Goal: Information Seeking & Learning: Learn about a topic

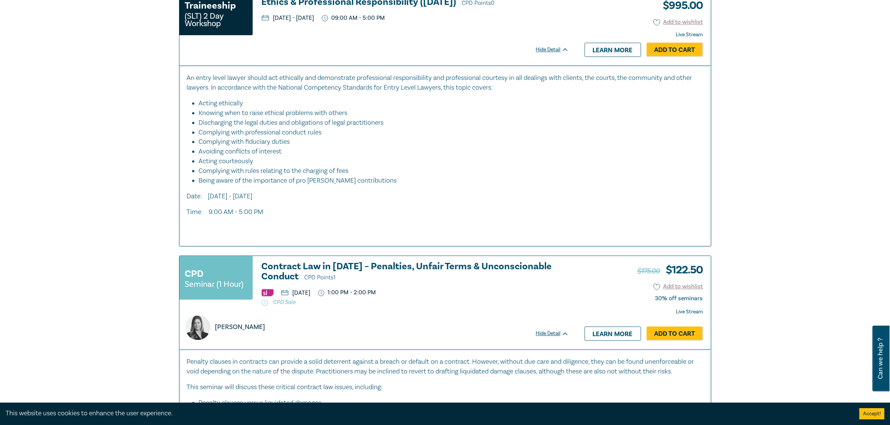
scroll to position [2335, 0]
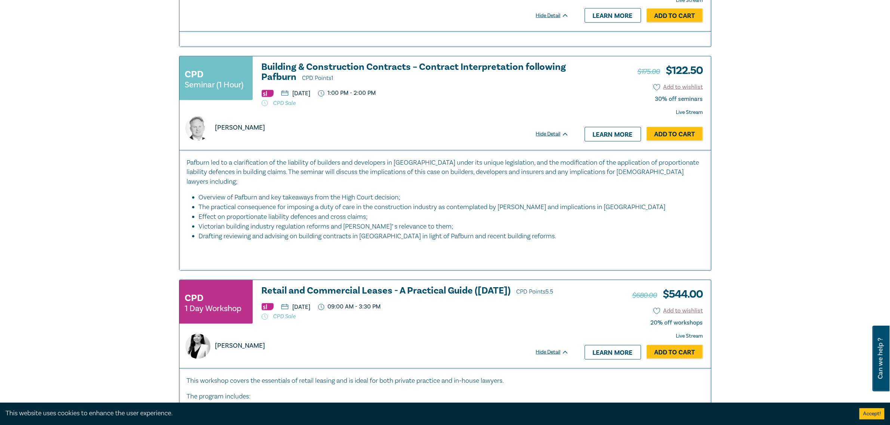
scroll to position [981, 0]
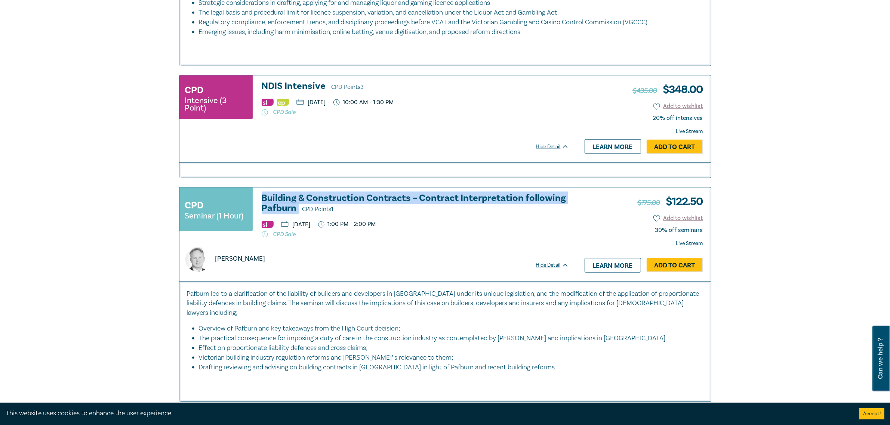
drag, startPoint x: 260, startPoint y: 198, endPoint x: 298, endPoint y: 211, distance: 40.2
click at [298, 211] on div "CPD Seminar (1 Hour) Building & Construction Contracts – Contract Interpretatio…" at bounding box center [373, 215] width 389 height 45
copy h3 "Building & Construction Contracts – Contract Interpretation following Pafburn"
copy p "Tuesday, 28 October 2025"
drag, startPoint x: 293, startPoint y: 224, endPoint x: 364, endPoint y: 229, distance: 71.1
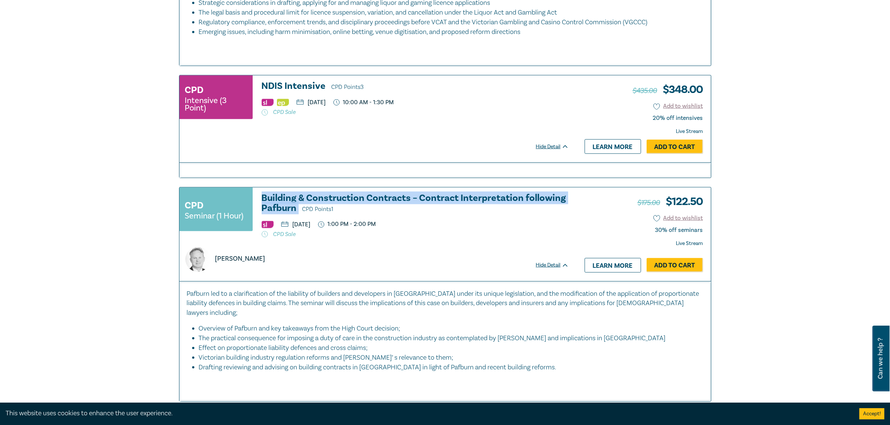
click at [364, 228] on ul "Tuesday, 28 October 2025 1:00 PM - 2:00 PM" at bounding box center [415, 224] width 307 height 7
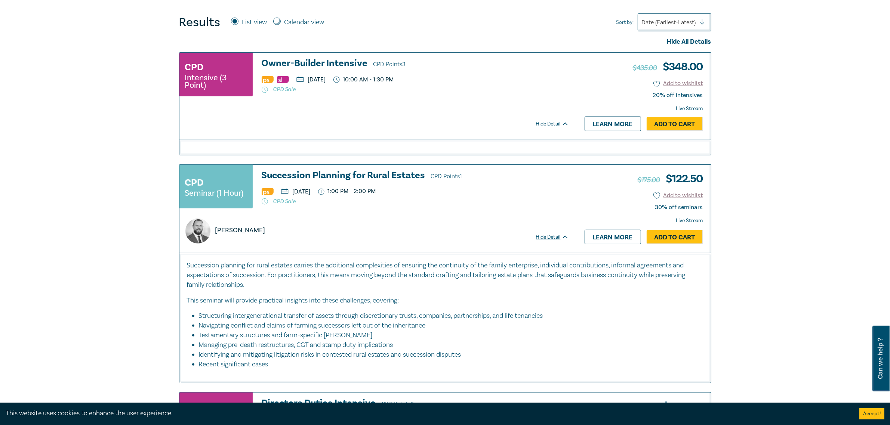
scroll to position [187, 0]
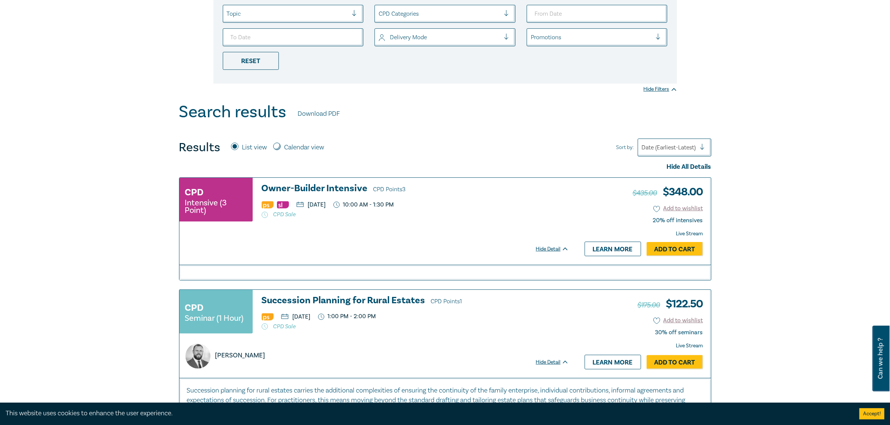
click at [532, 211] on p "CPD Sale" at bounding box center [415, 214] width 307 height 7
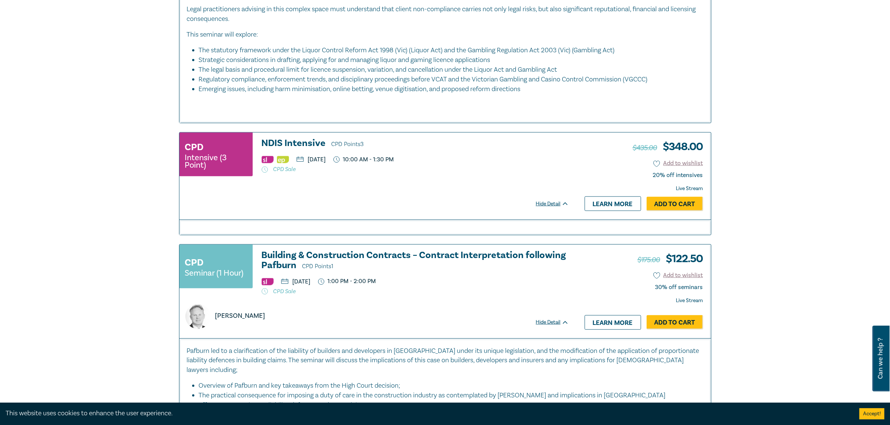
scroll to position [981, 0]
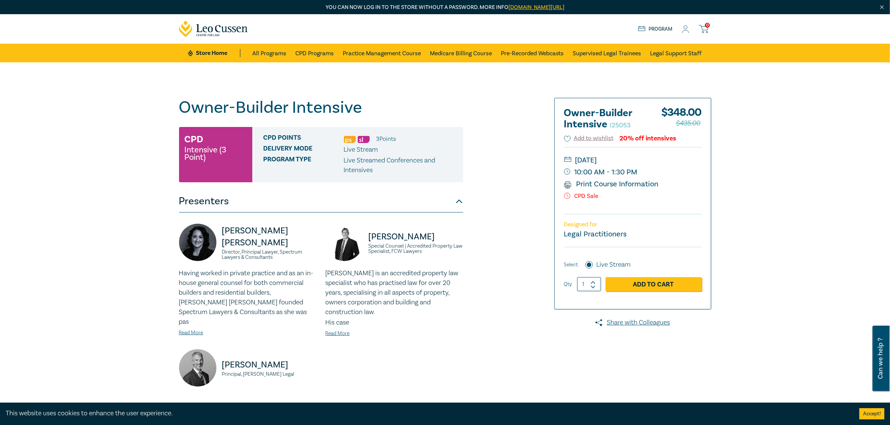
click at [92, 393] on div "Owner-Builder Intensive I25053 CPD Intensive (3 Point) CPD Points 3 Point s Del…" at bounding box center [445, 284] width 890 height 445
click at [210, 105] on h1 "Owner-Builder Intensive I25053" at bounding box center [321, 107] width 284 height 19
copy h1 "Owner-Builder Intensive I25053"
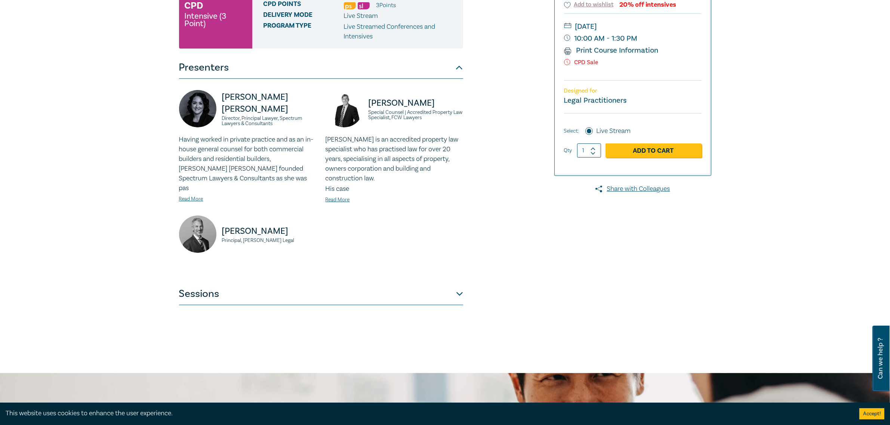
scroll to position [327, 0]
